Goal: Task Accomplishment & Management: Manage account settings

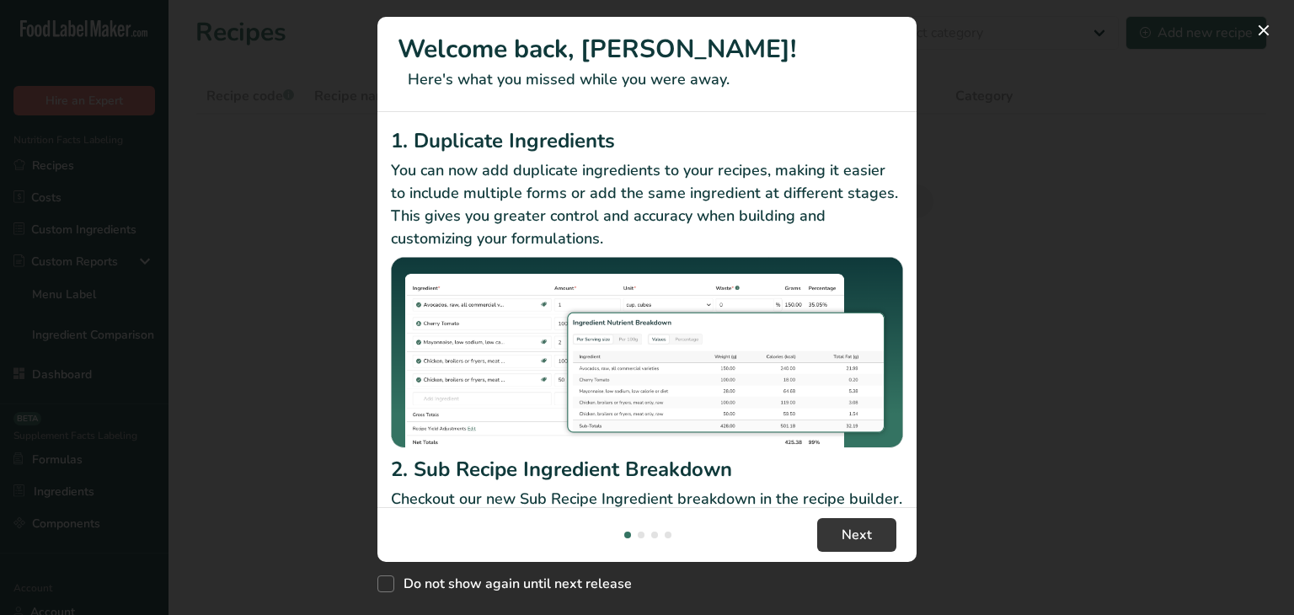
click at [109, 300] on div "New Features" at bounding box center [647, 307] width 1294 height 615
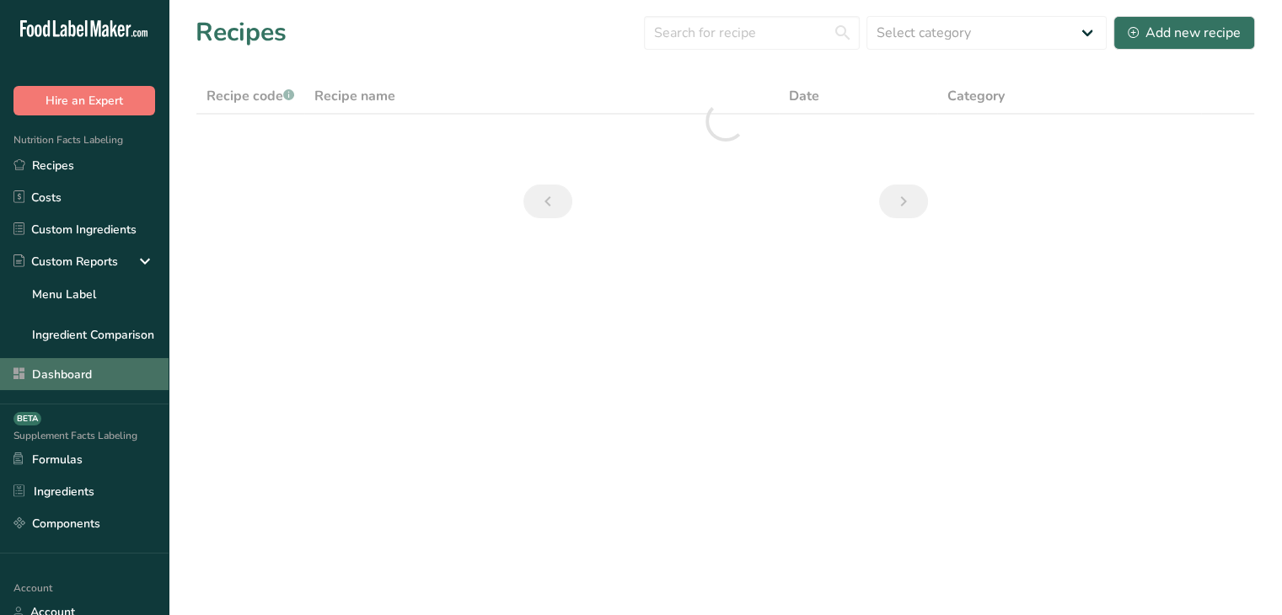
click at [88, 372] on link "Dashboard" at bounding box center [84, 374] width 169 height 32
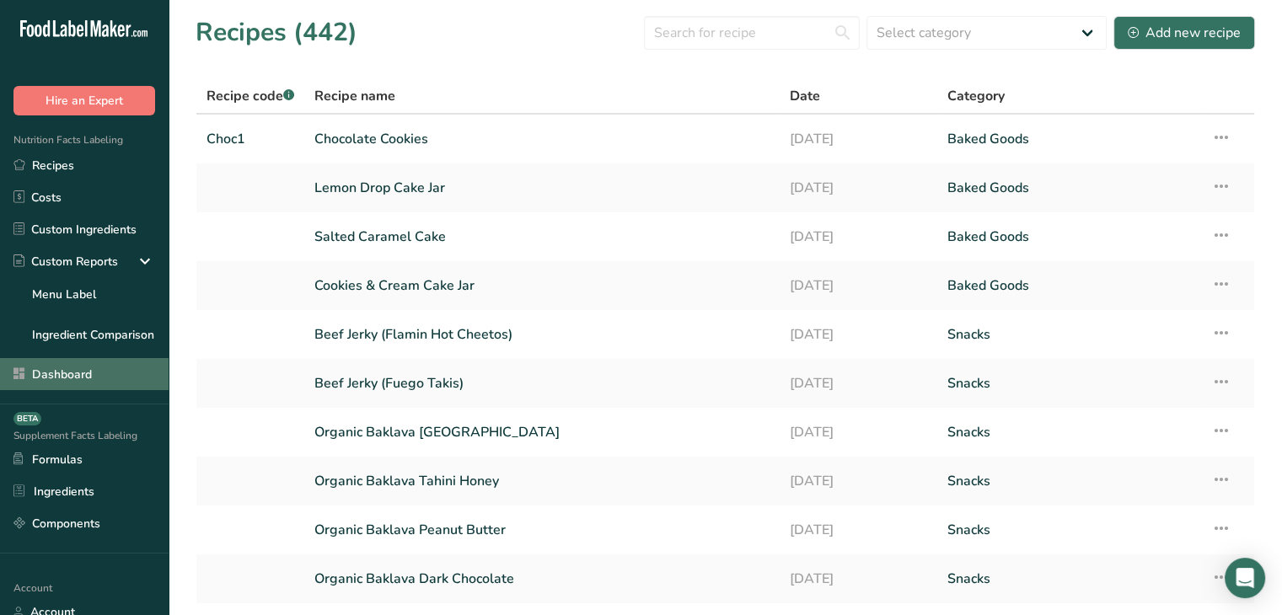
click at [79, 368] on link "Dashboard" at bounding box center [84, 374] width 169 height 32
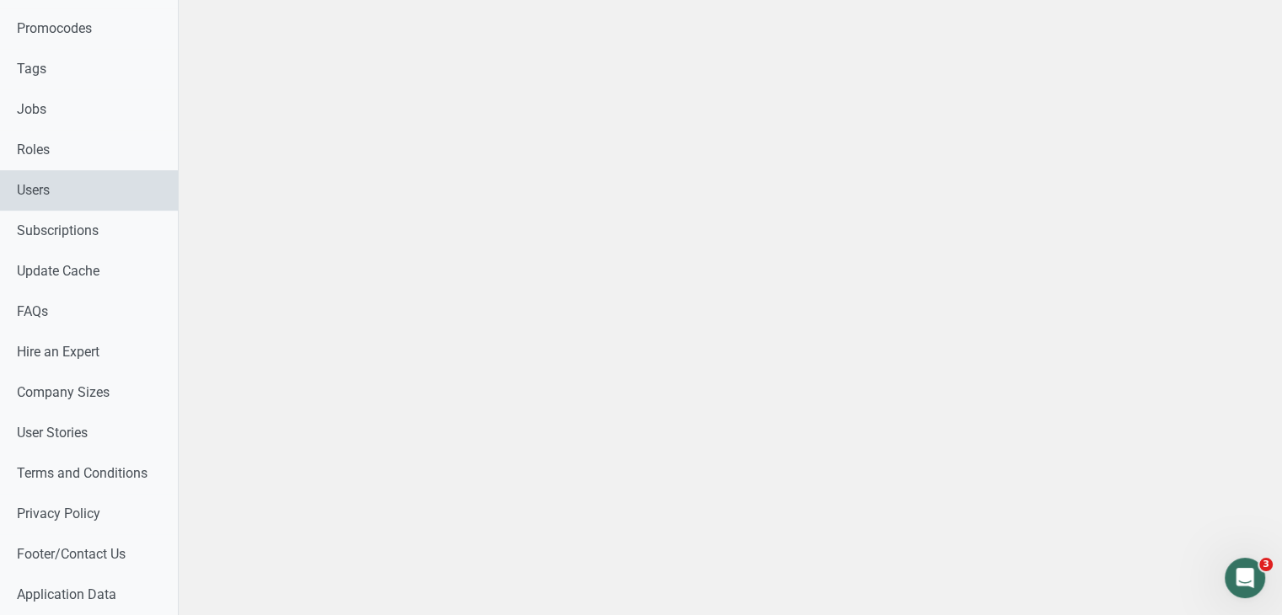
click at [94, 188] on link "Users" at bounding box center [89, 190] width 178 height 40
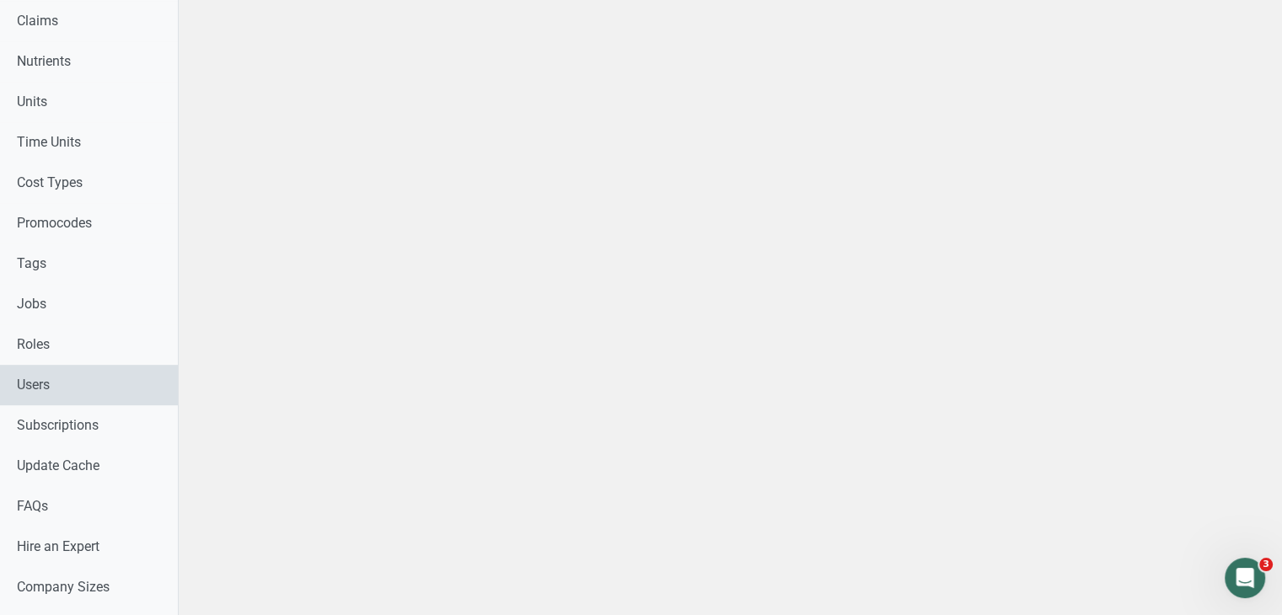
scroll to position [843, 0]
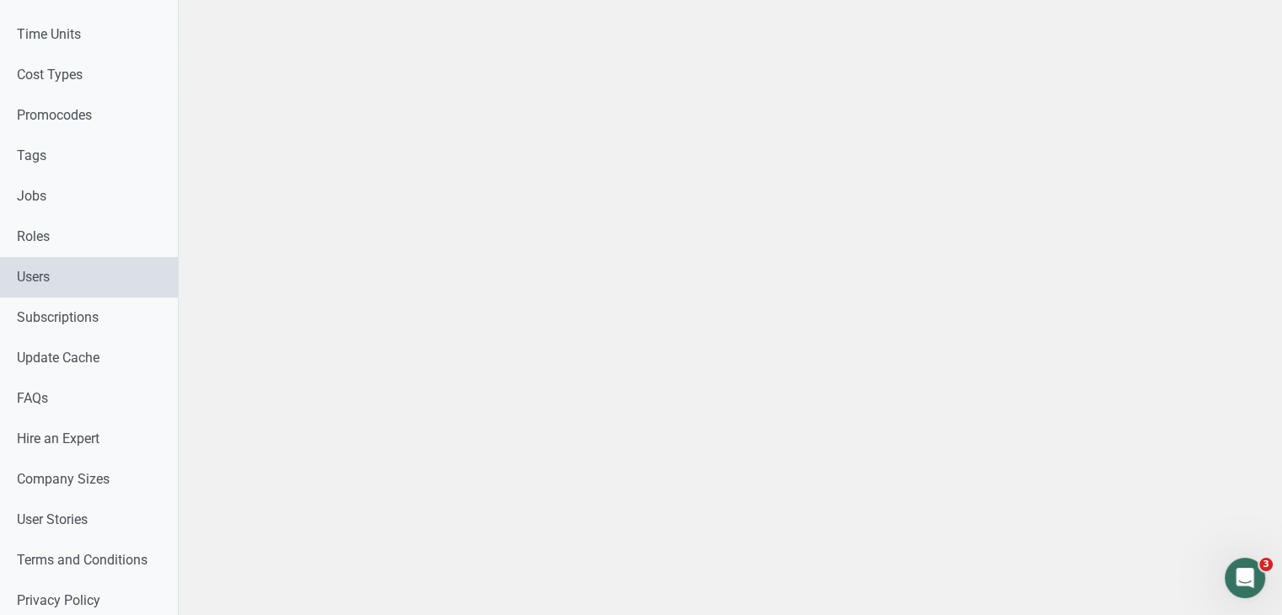
click at [91, 267] on link "Users" at bounding box center [89, 277] width 178 height 40
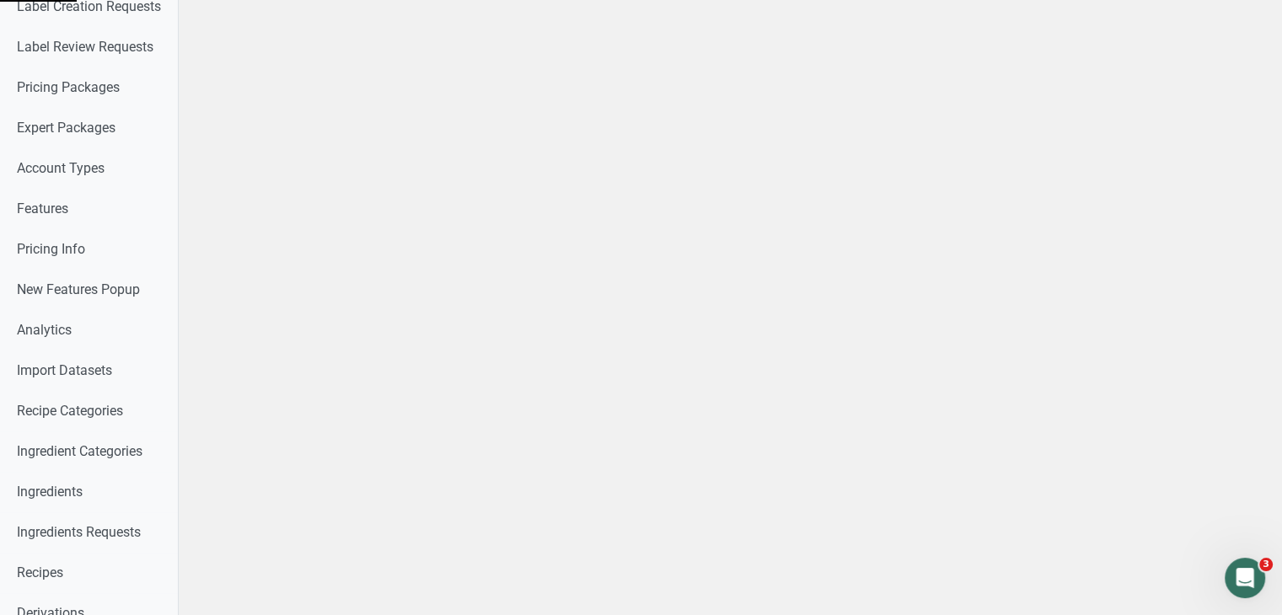
scroll to position [0, 0]
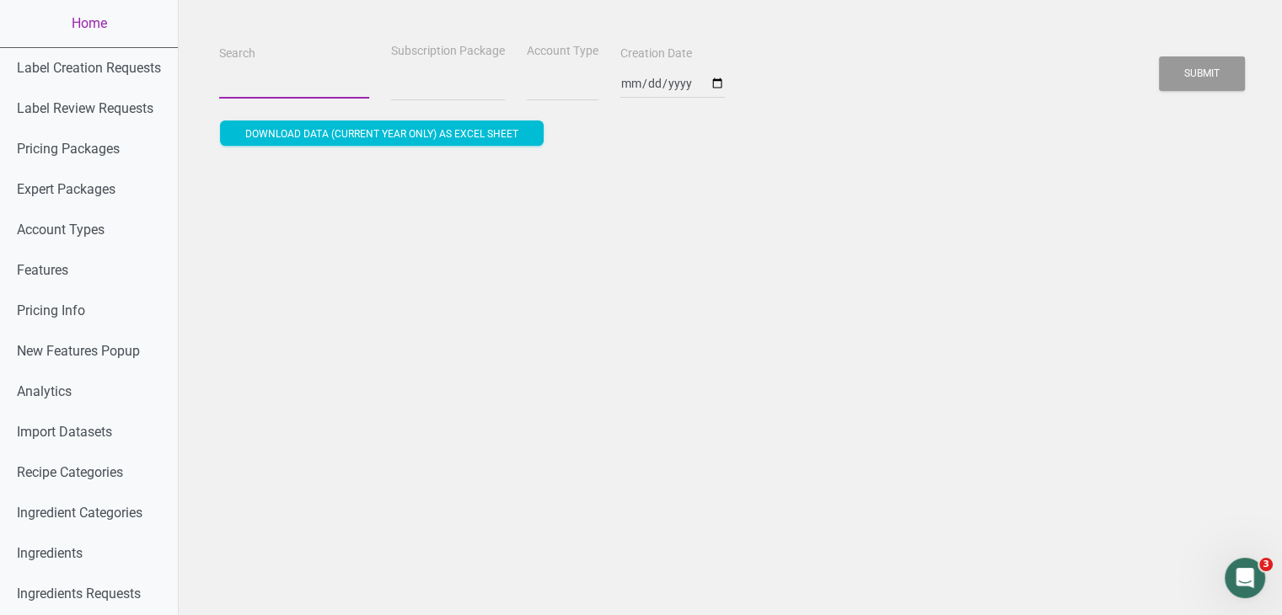
click at [260, 78] on input "Search" at bounding box center [294, 83] width 150 height 30
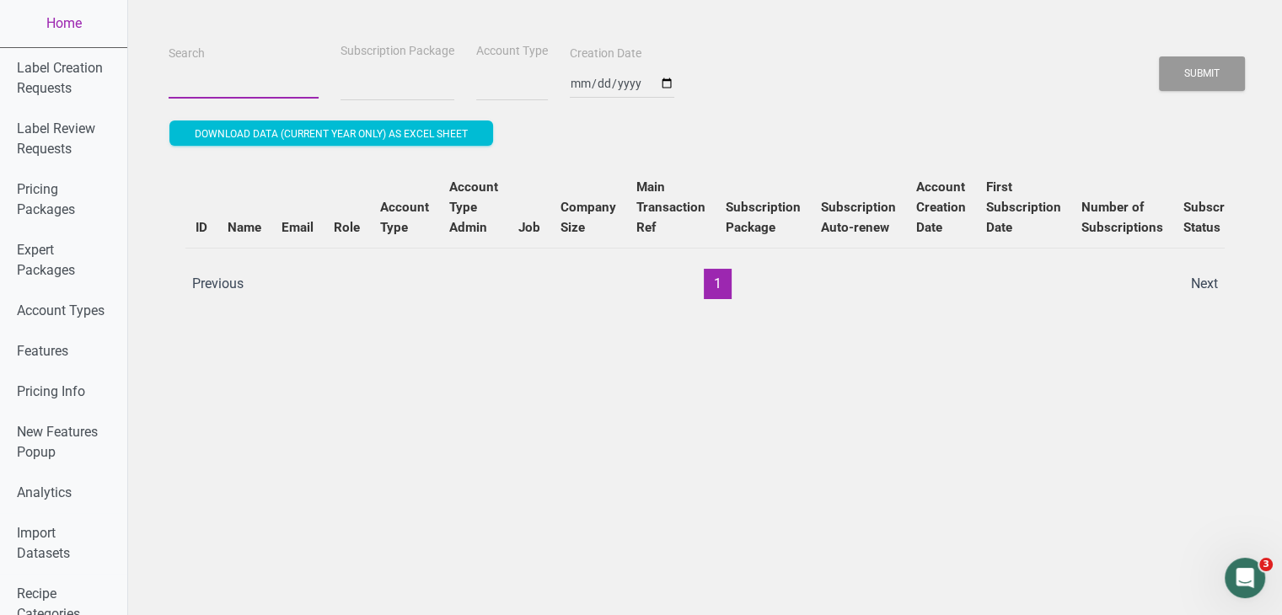
select select
paste input "[EMAIL_ADDRESS][DOMAIN_NAME]"
type input "[EMAIL_ADDRESS][DOMAIN_NAME]"
select select
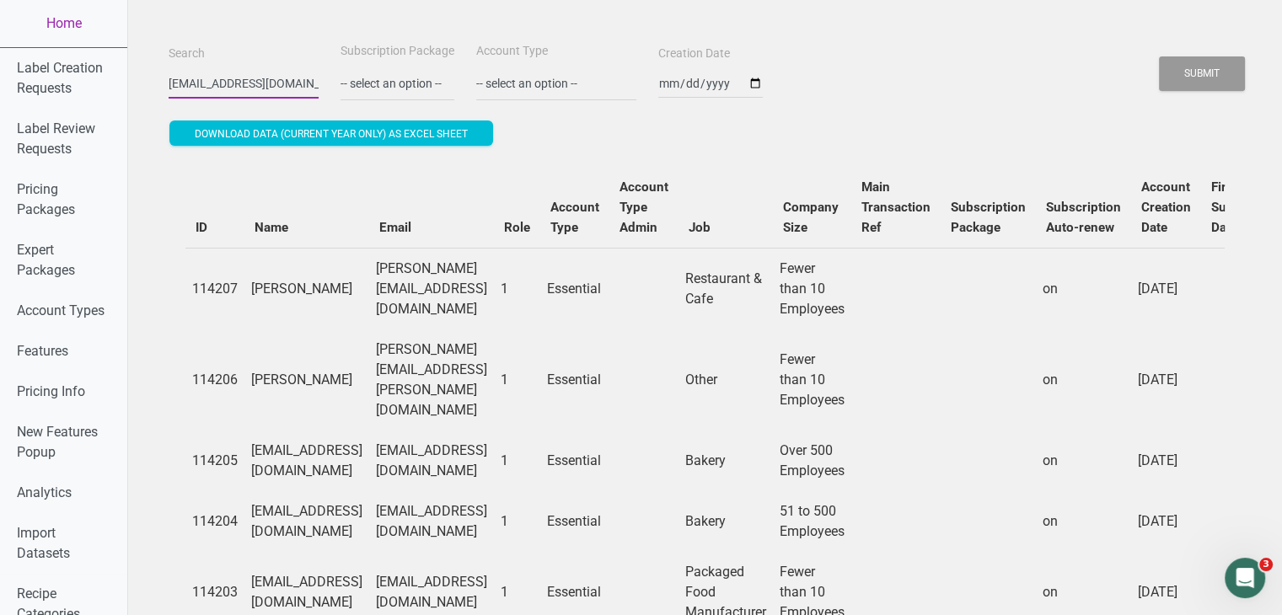
type input "[EMAIL_ADDRESS][DOMAIN_NAME]"
click at [1159, 56] on button "Submit" at bounding box center [1202, 73] width 86 height 35
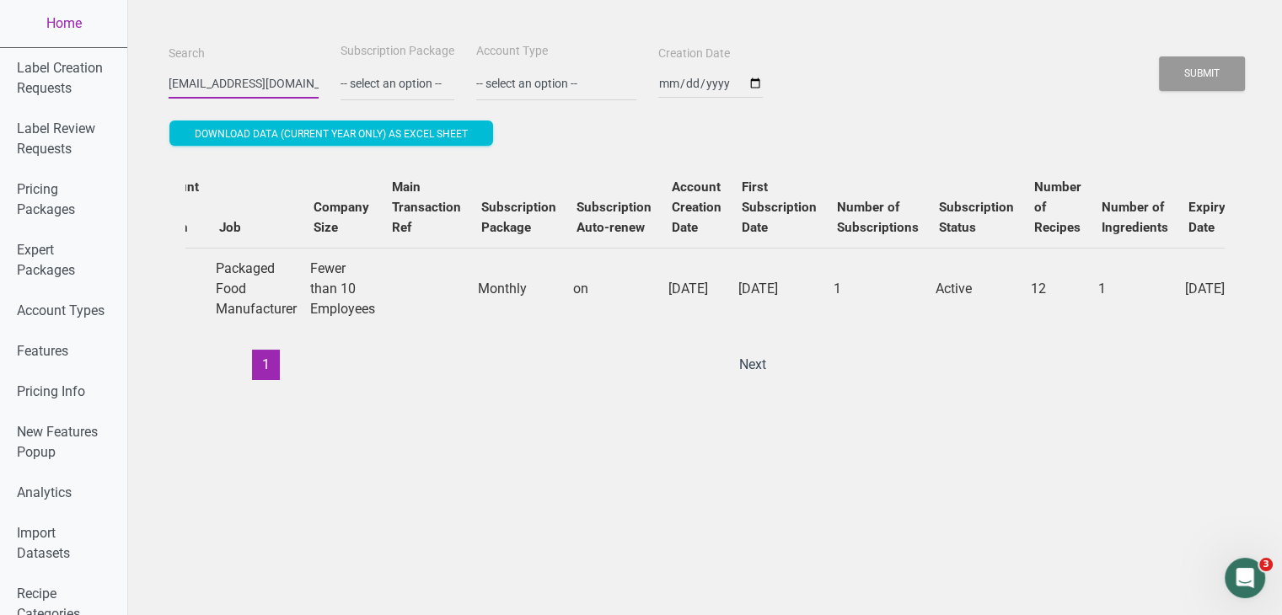
scroll to position [0, 458]
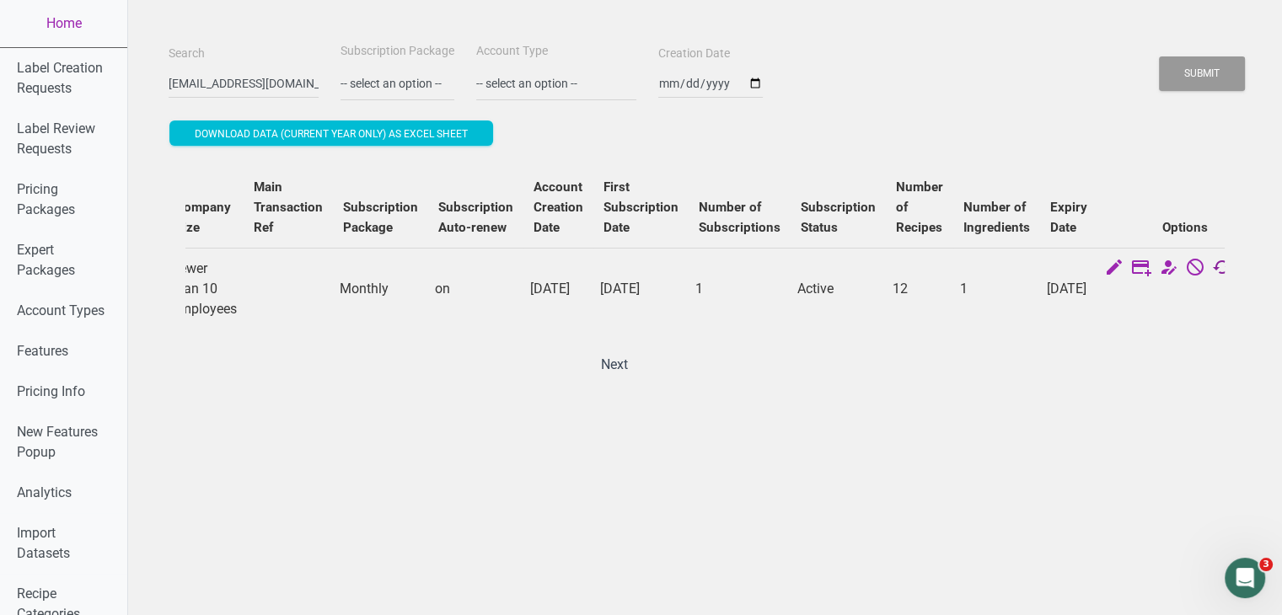
click at [1212, 265] on icon at bounding box center [1222, 269] width 20 height 24
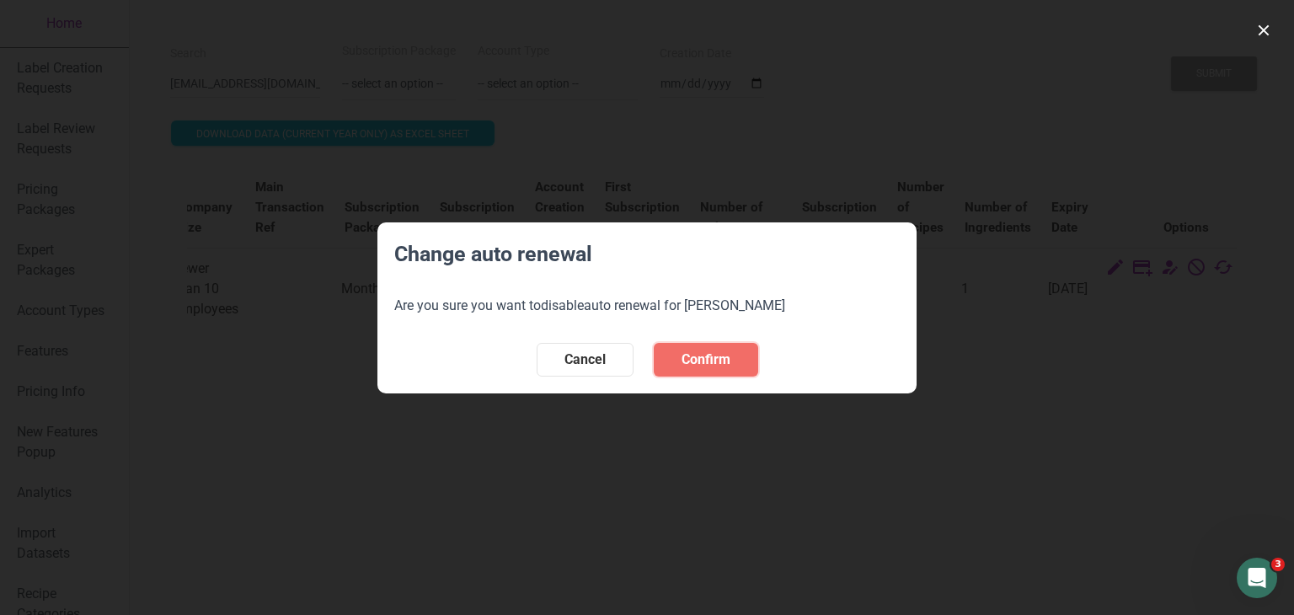
click at [737, 355] on button "Confirm" at bounding box center [706, 360] width 105 height 34
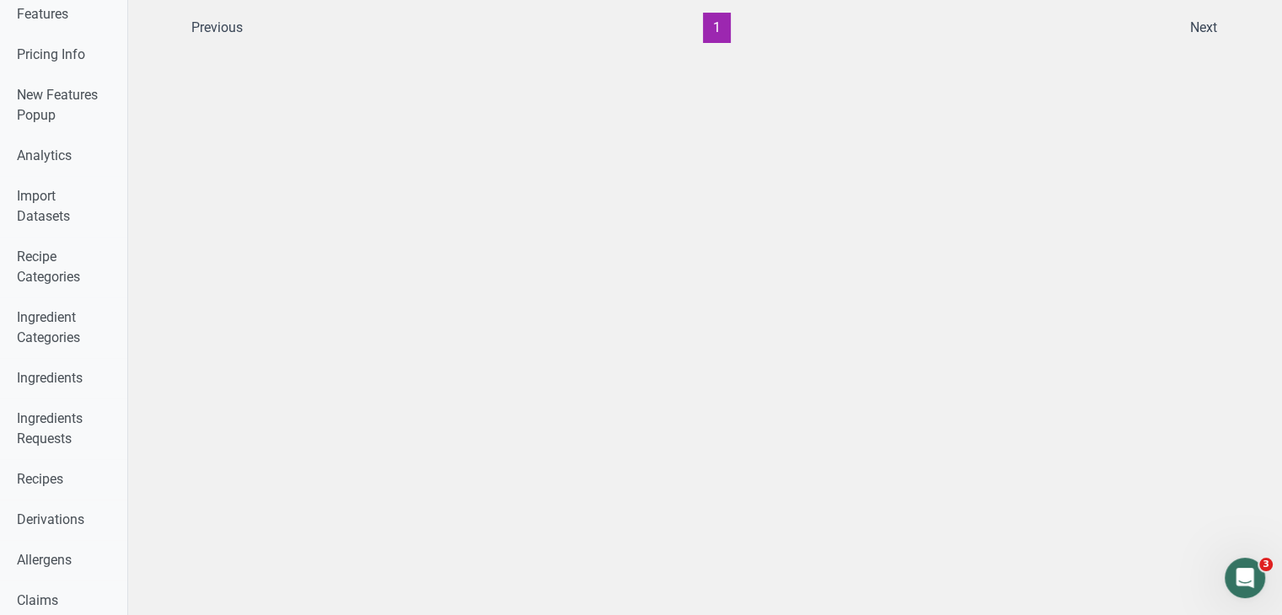
scroll to position [0, 0]
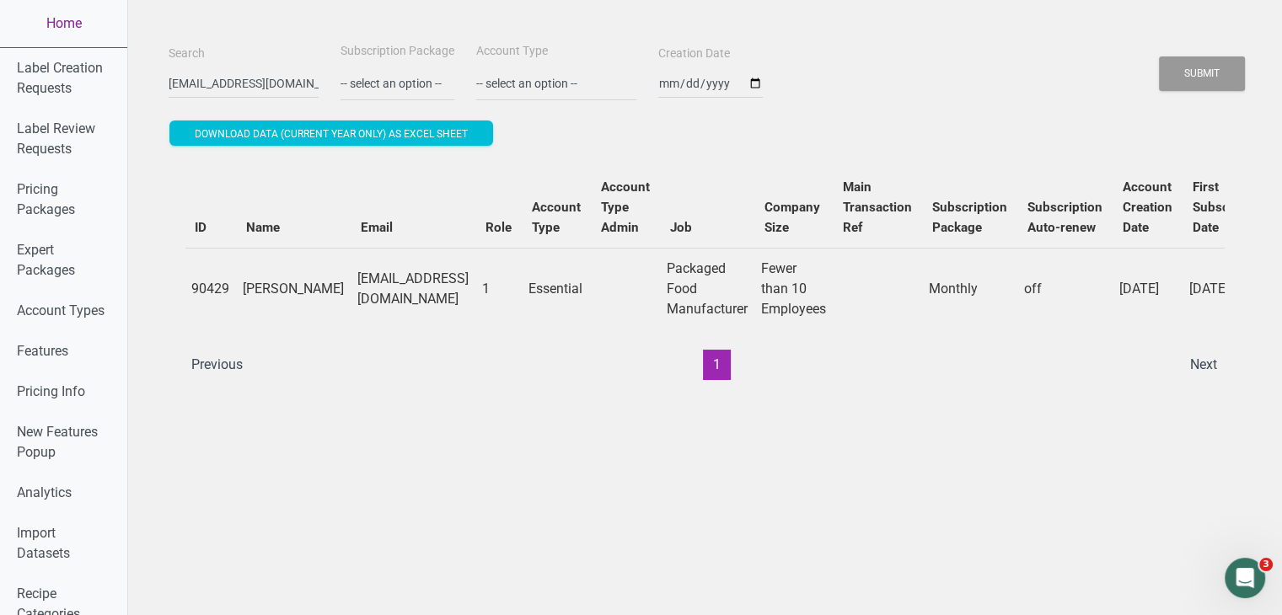
click at [67, 11] on link "Home" at bounding box center [63, 23] width 127 height 47
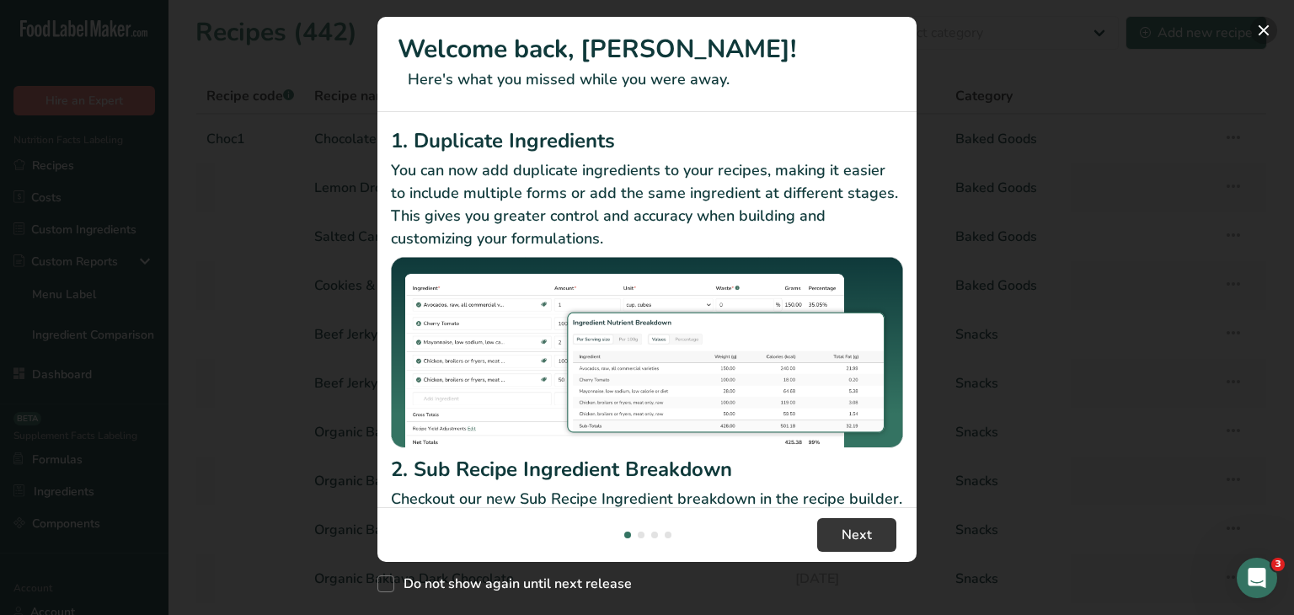
click at [1257, 32] on button "New Features" at bounding box center [1264, 30] width 27 height 27
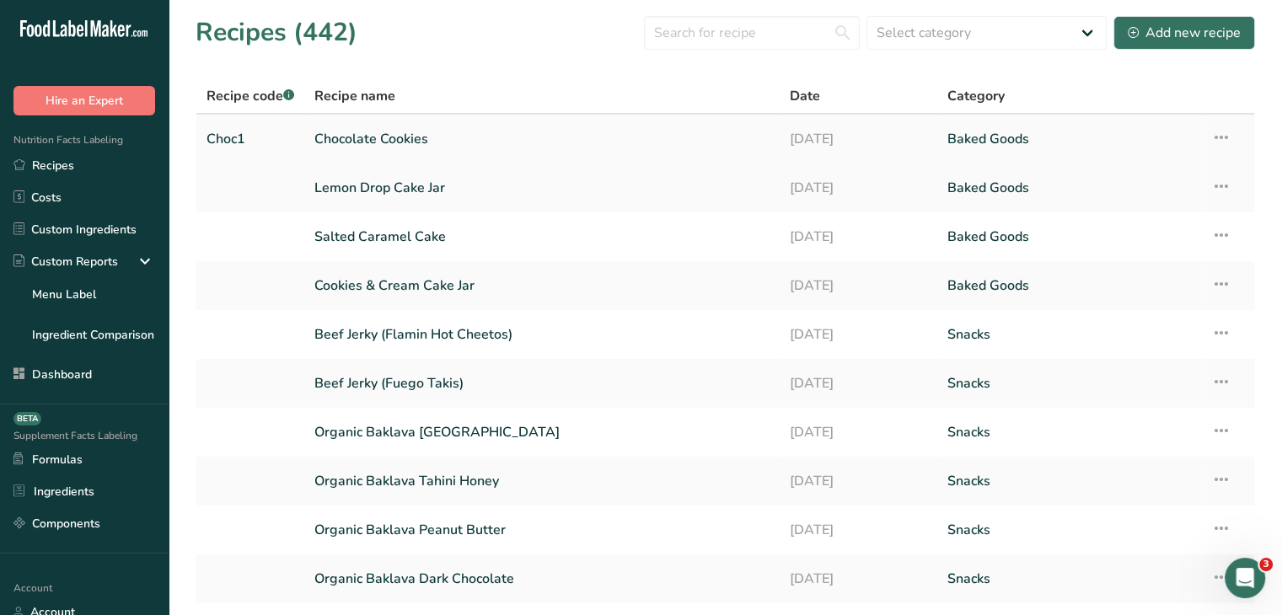
click at [1228, 132] on icon at bounding box center [1221, 137] width 20 height 30
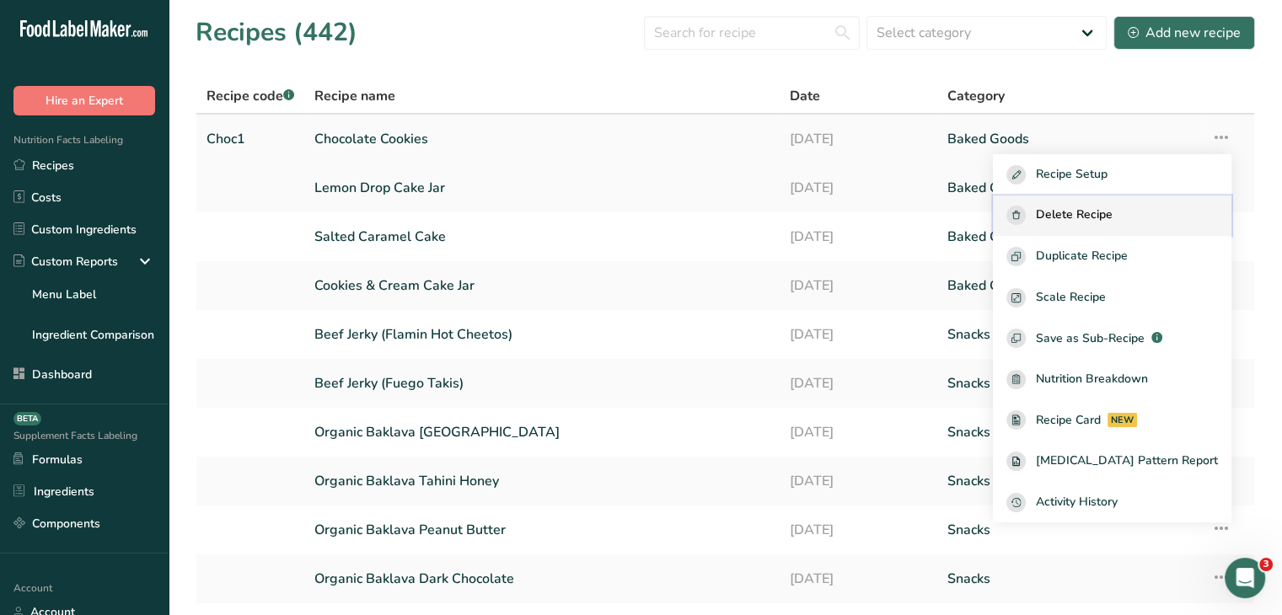
click at [1109, 223] on span "Delete Recipe" at bounding box center [1074, 215] width 77 height 19
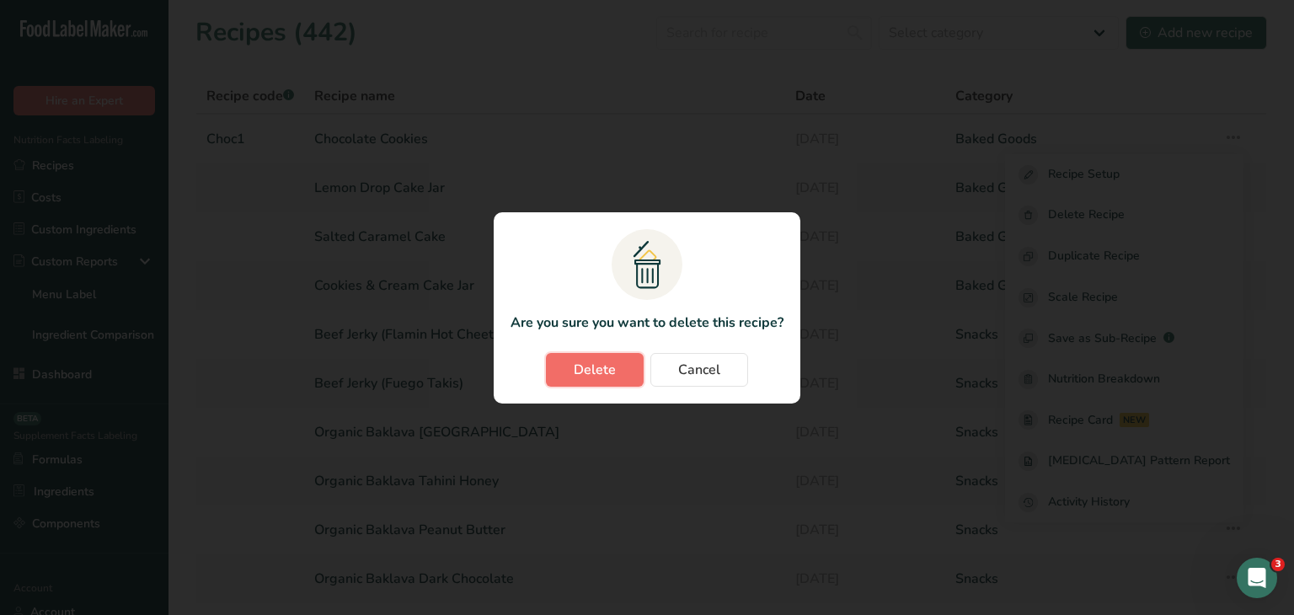
click at [565, 359] on button "Delete" at bounding box center [595, 370] width 98 height 34
